Goal: Find specific page/section: Find specific page/section

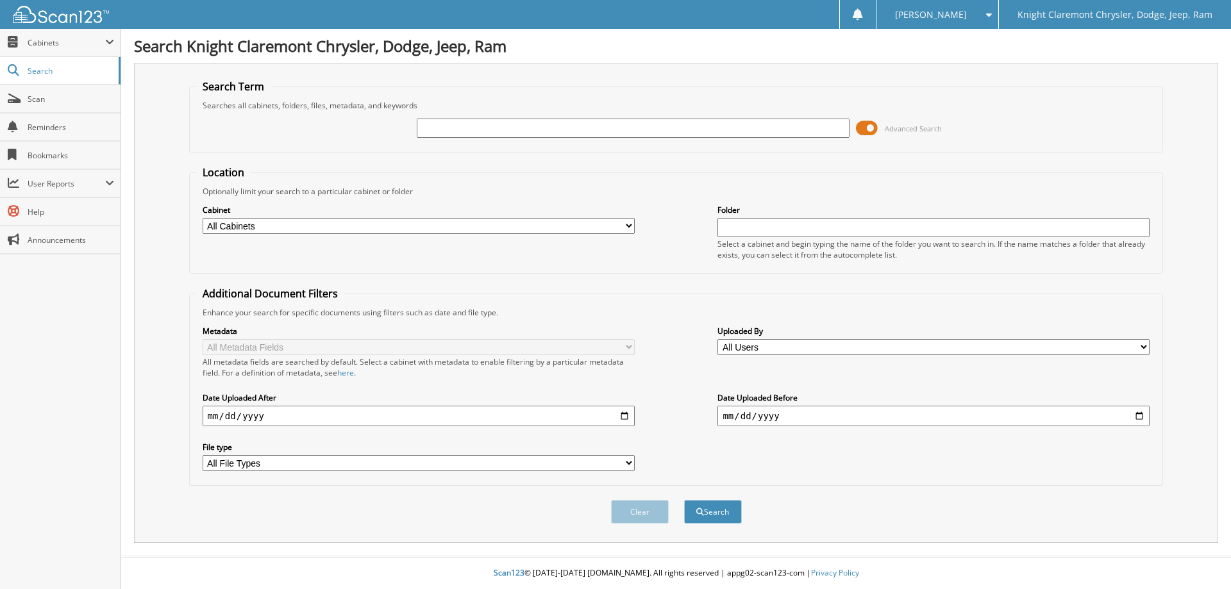
click at [523, 124] on input "text" at bounding box center [633, 128] width 432 height 19
paste input "[PERSON_NAME]"
type input "[PERSON_NAME]"
click at [684, 500] on button "Search" at bounding box center [713, 512] width 58 height 24
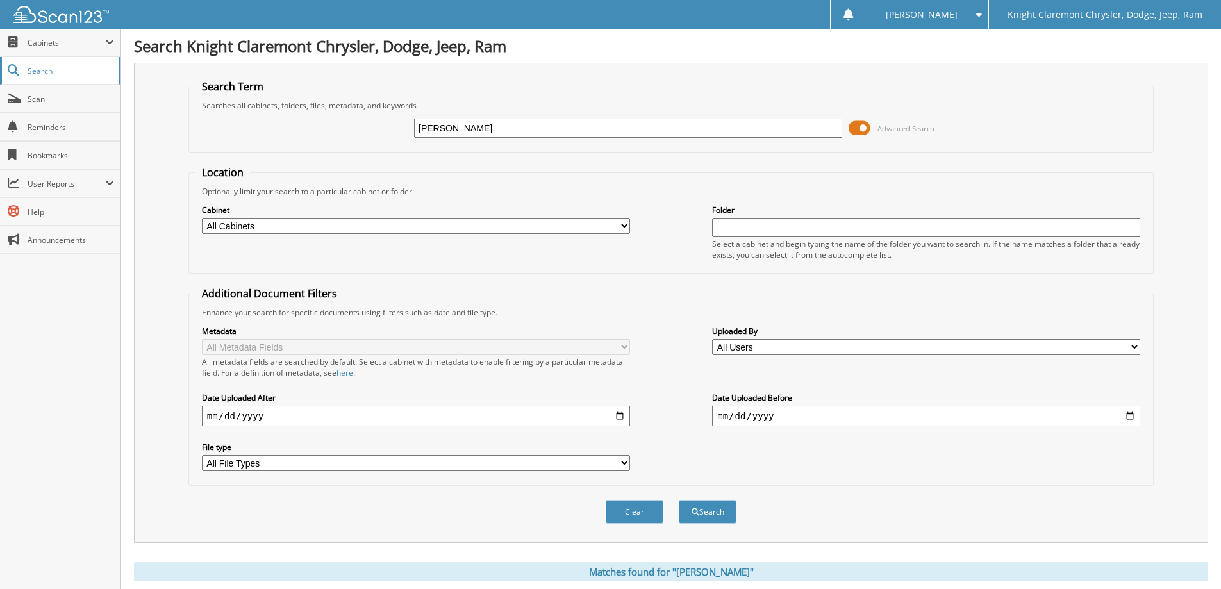
click at [42, 78] on link "Search" at bounding box center [60, 71] width 121 height 28
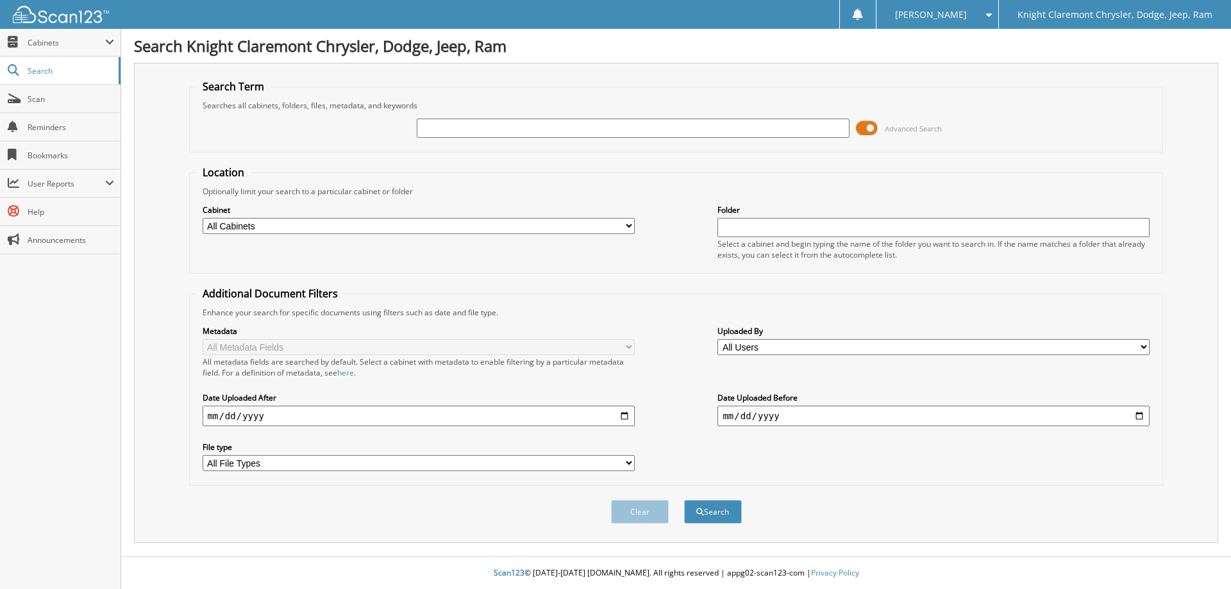
click at [71, 13] on img at bounding box center [61, 14] width 96 height 17
